Goal: Transaction & Acquisition: Purchase product/service

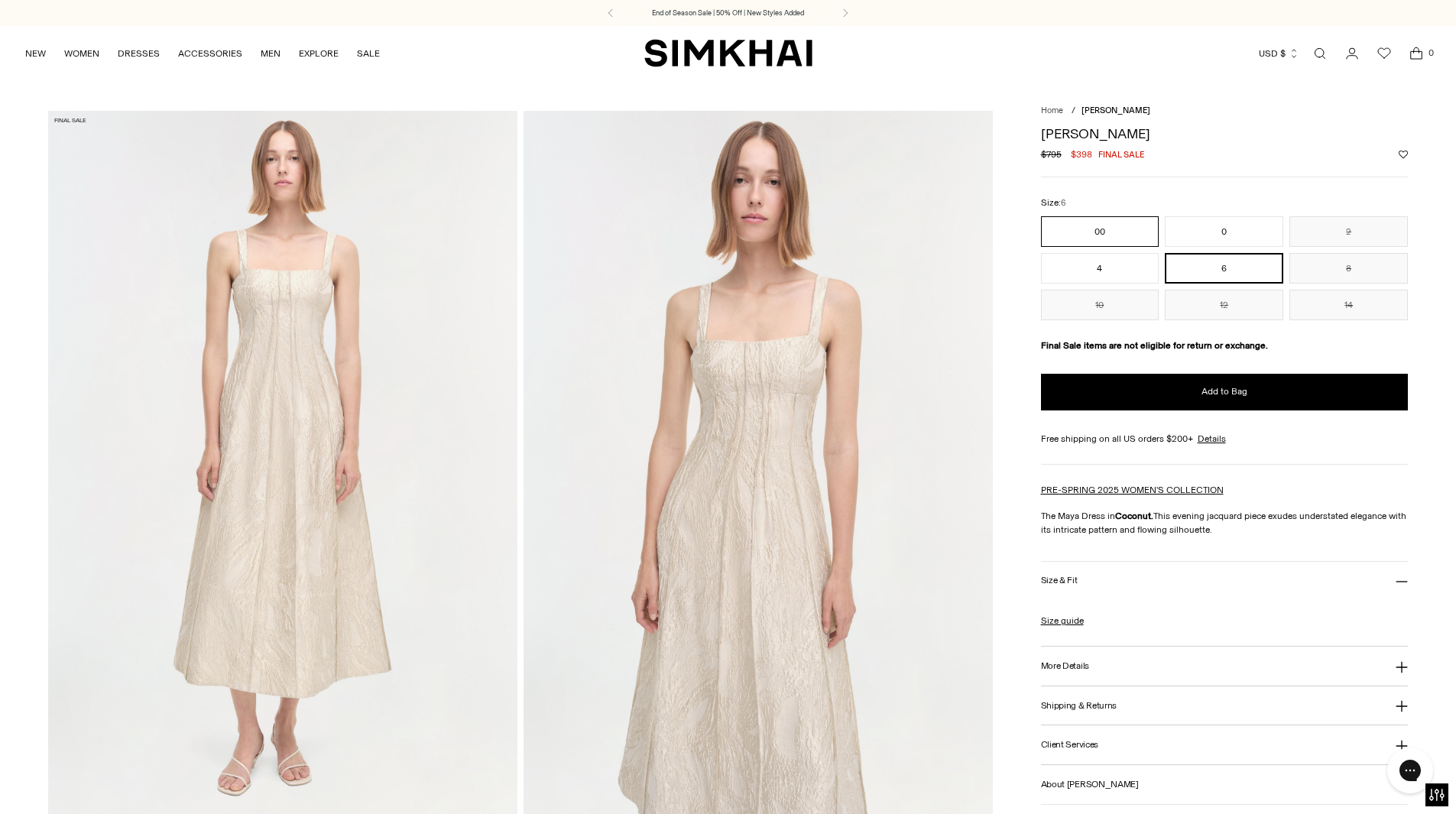
click at [1074, 220] on button "00" at bounding box center [1100, 232] width 118 height 31
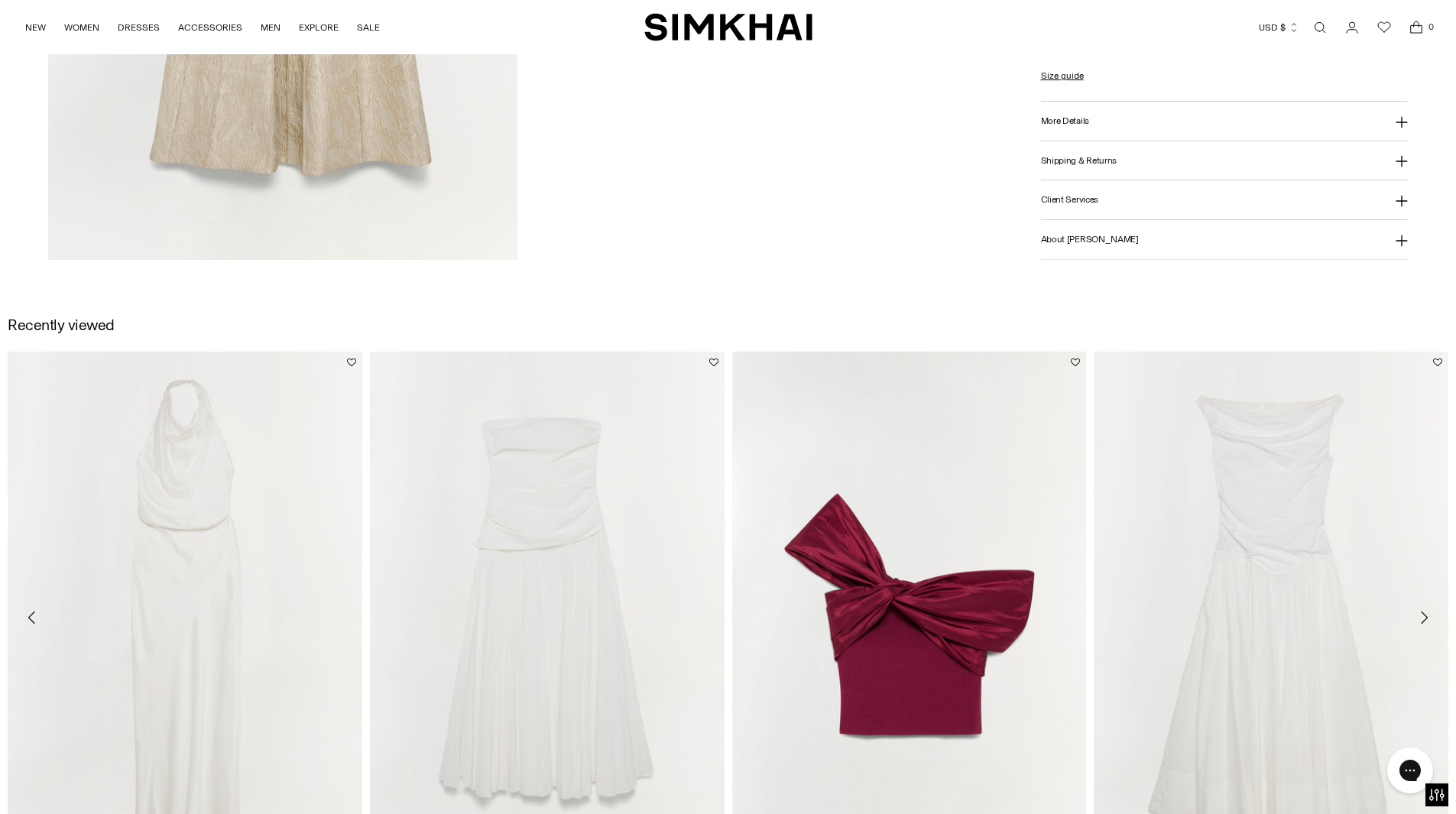
scroll to position [2904, 0]
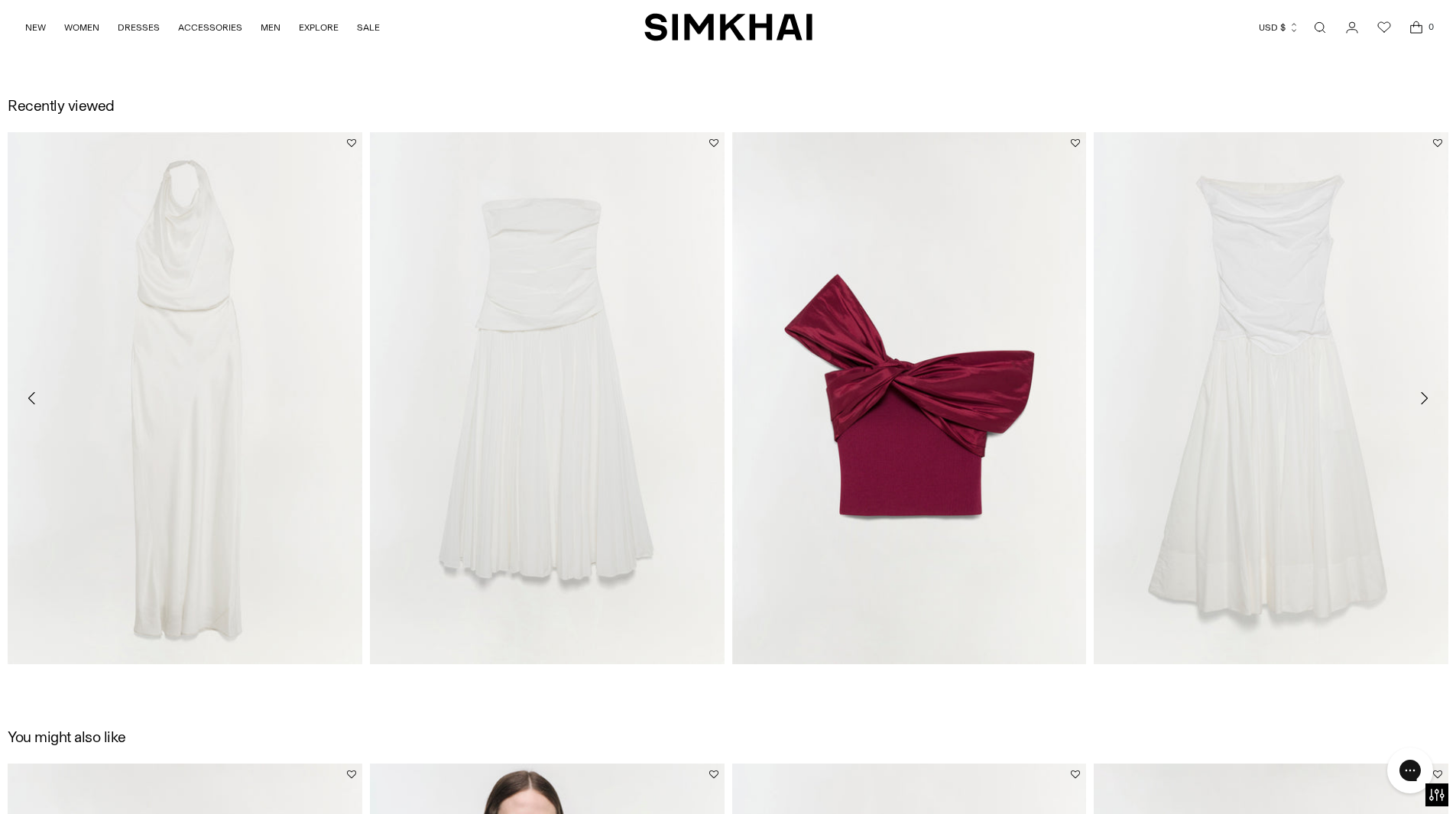
click at [1426, 394] on icon "Move to next carousel slide" at bounding box center [1424, 398] width 7 height 13
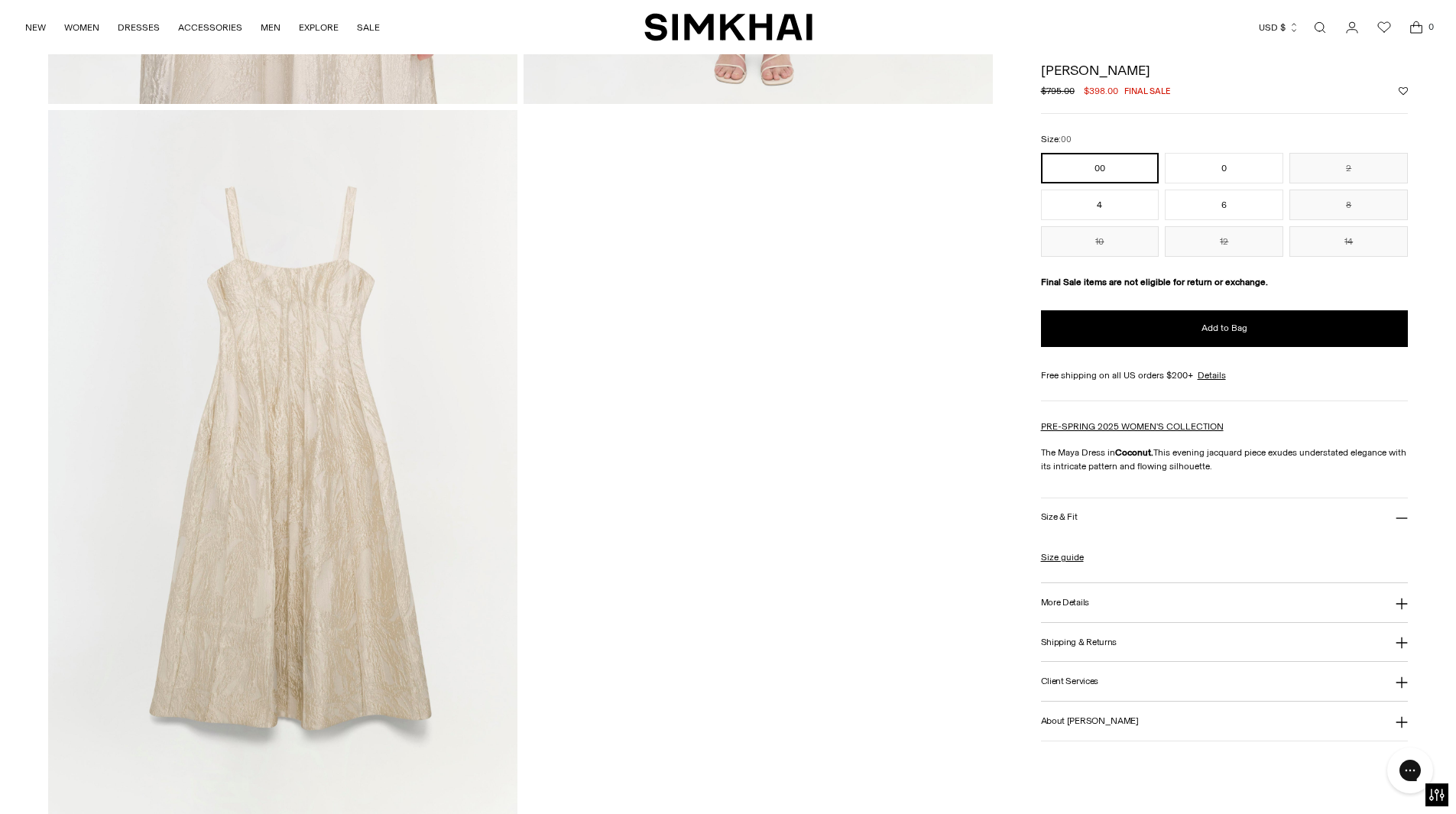
scroll to position [2064, 0]
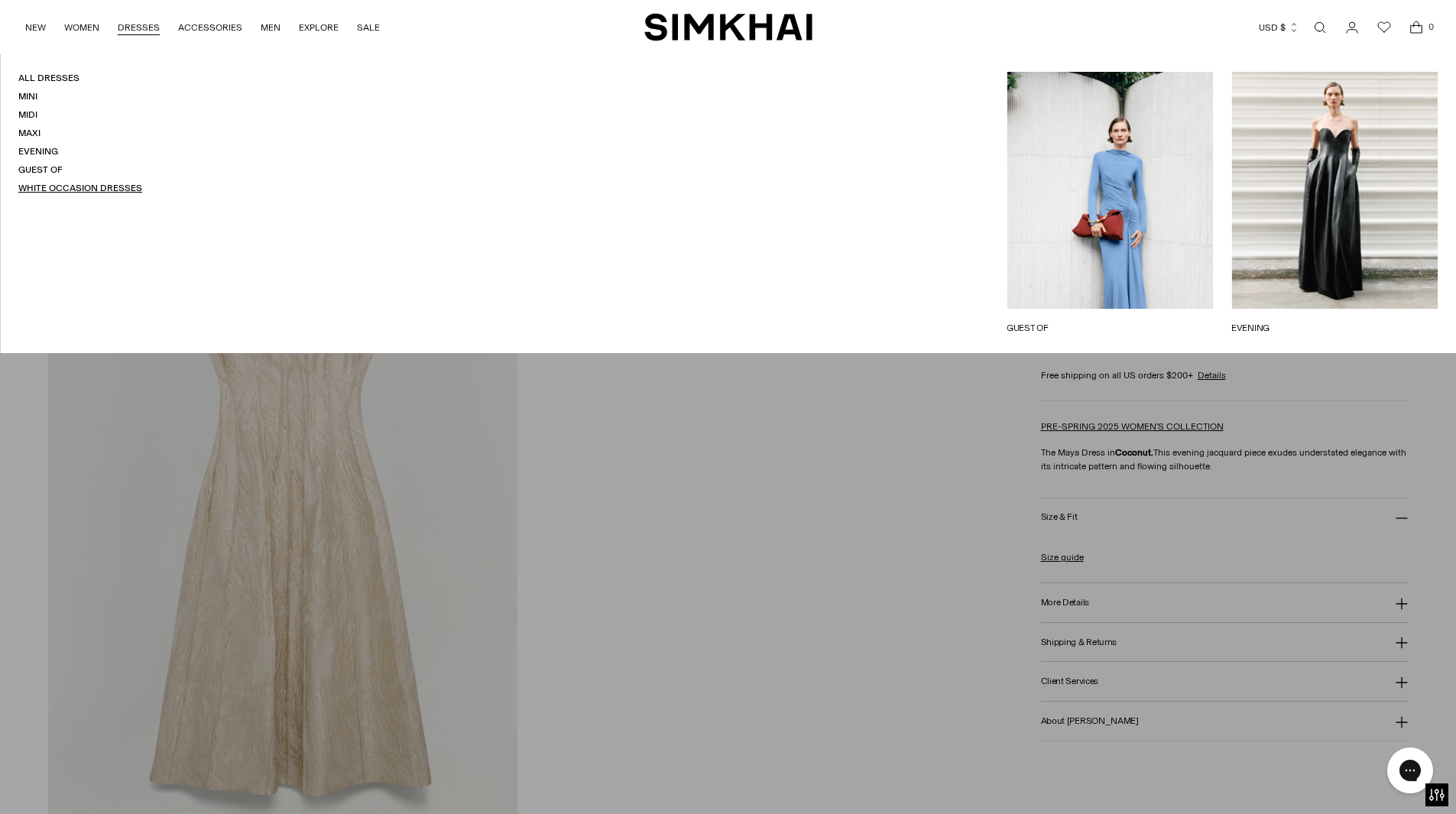
click at [60, 182] on link "White Occasion Dresses" at bounding box center [79, 188] width 124 height 11
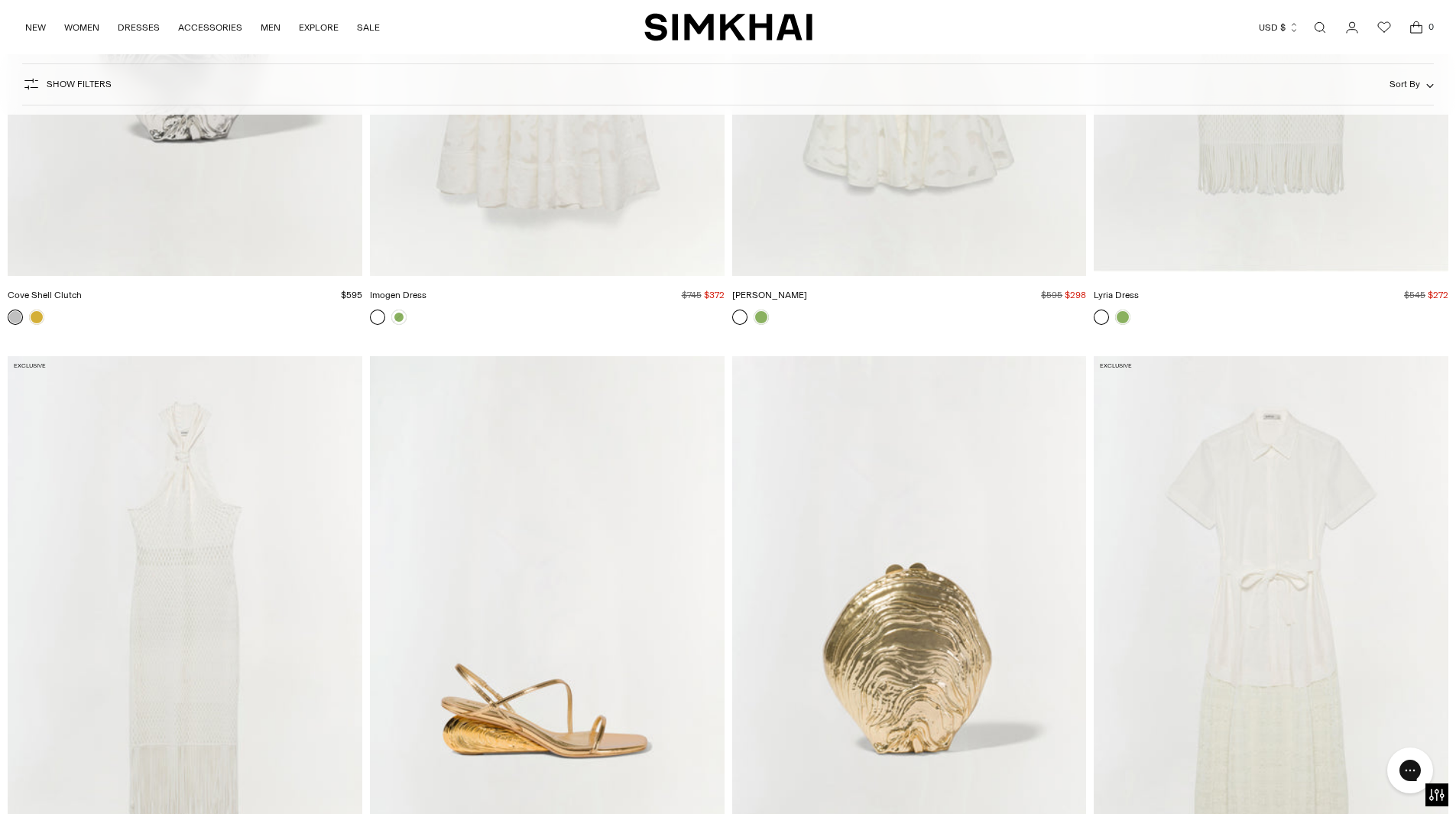
scroll to position [7338, 0]
